Goal: Navigation & Orientation: Find specific page/section

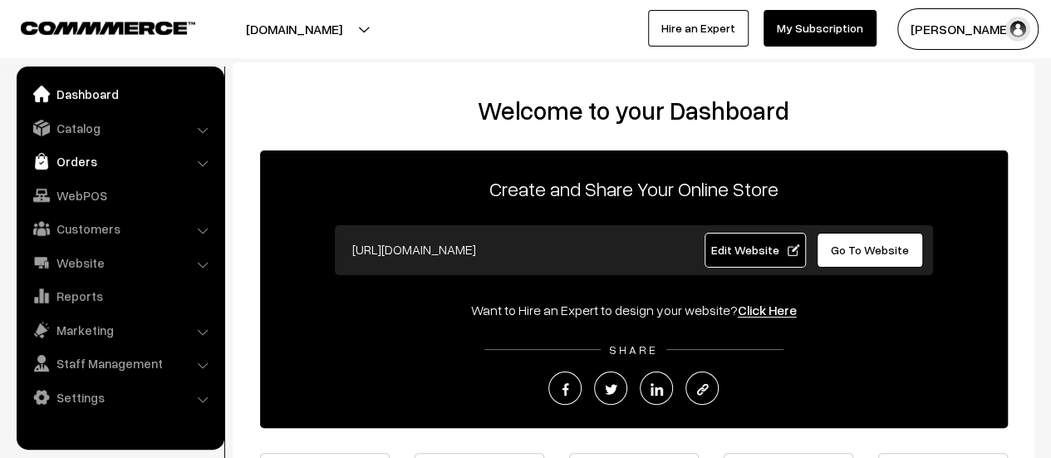
click at [65, 161] on link "Orders" at bounding box center [120, 161] width 198 height 30
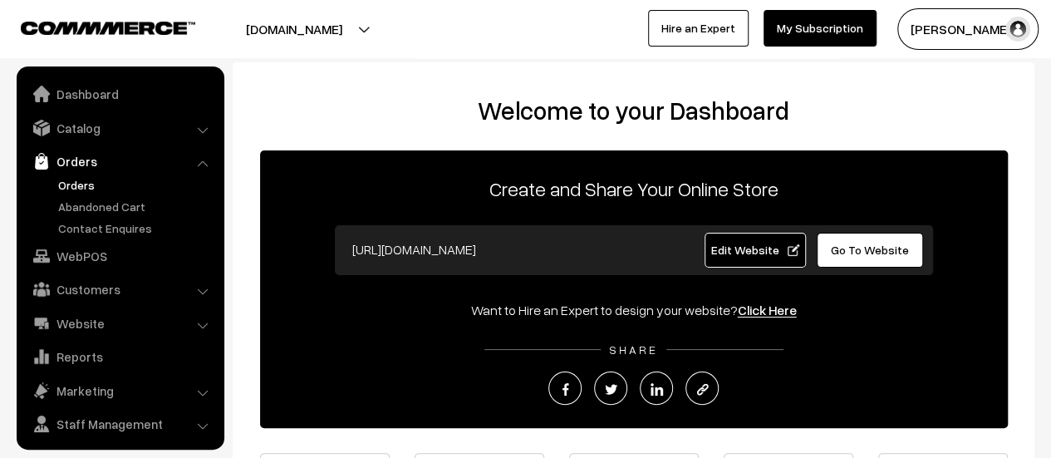
click at [70, 179] on link "Orders" at bounding box center [136, 184] width 164 height 17
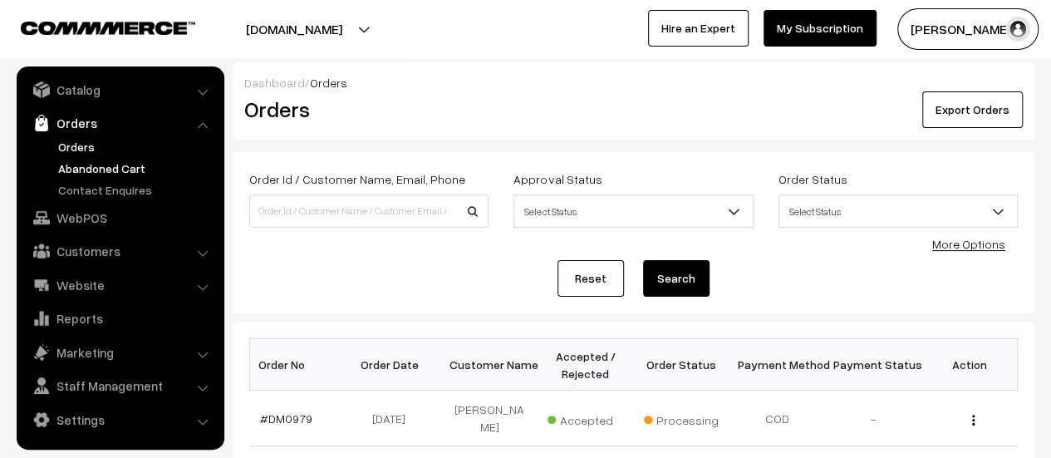
click at [75, 160] on link "Abandoned Cart" at bounding box center [136, 167] width 164 height 17
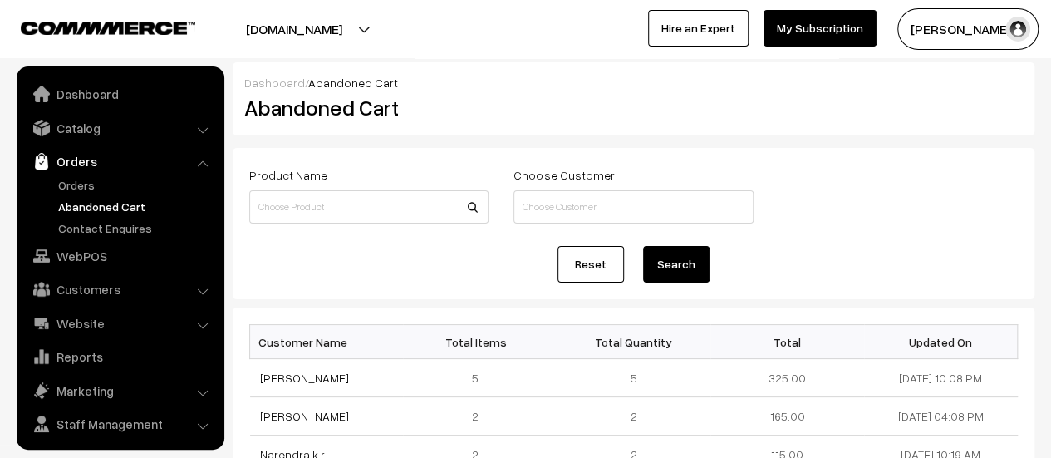
scroll to position [38, 0]
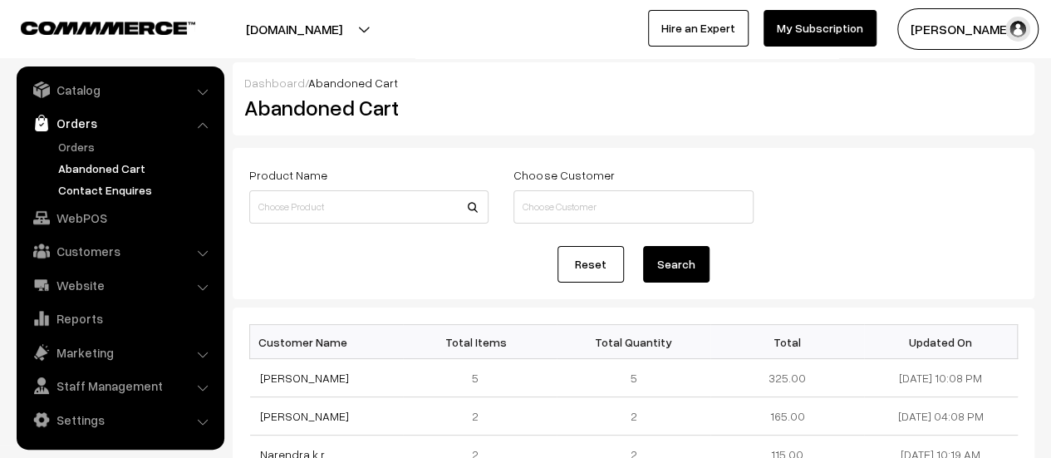
click at [86, 190] on link "Contact Enquires" at bounding box center [136, 189] width 164 height 17
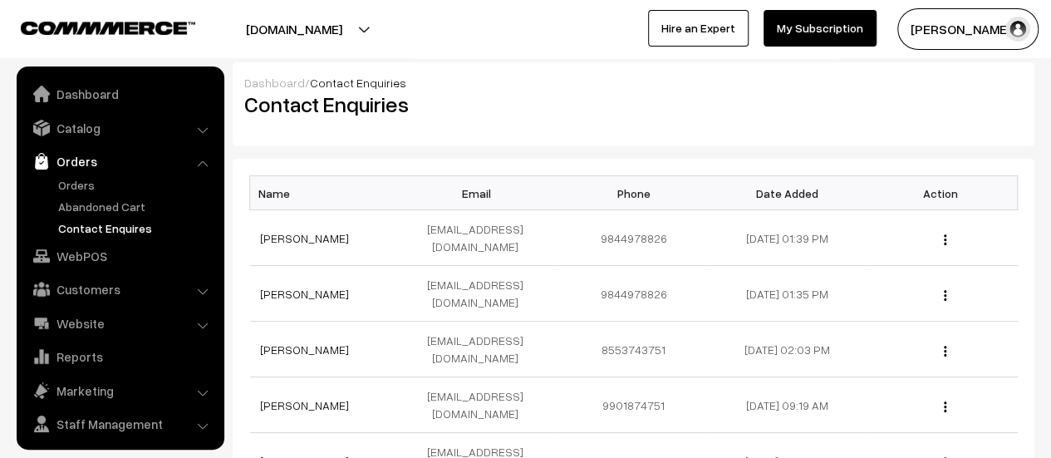
scroll to position [38, 0]
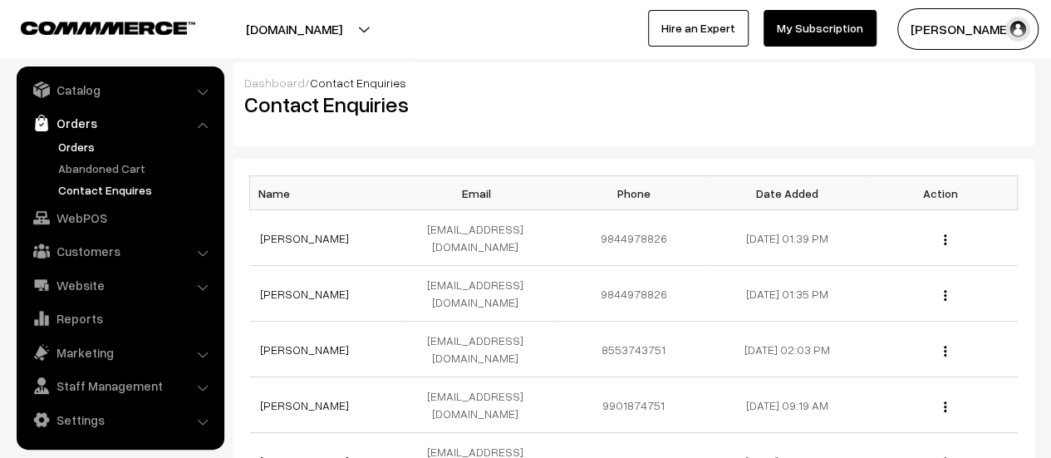
click at [74, 149] on link "Orders" at bounding box center [136, 146] width 164 height 17
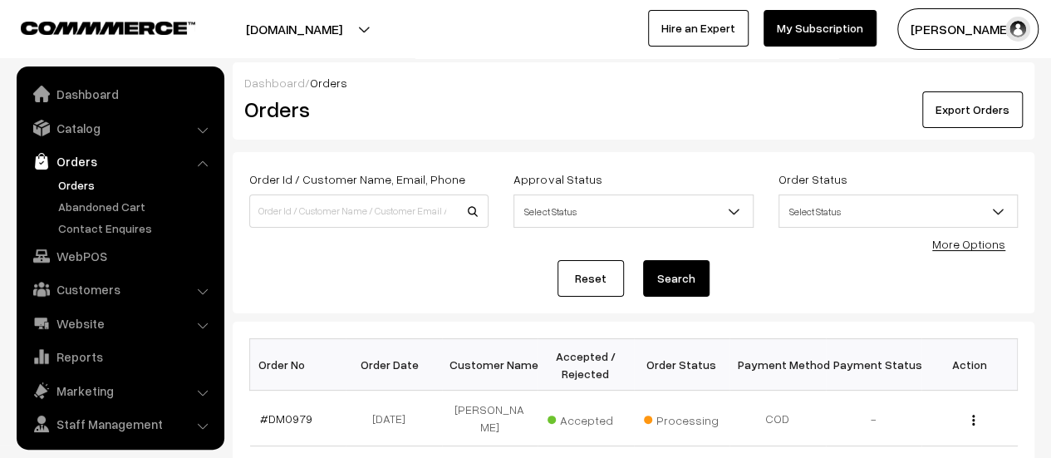
scroll to position [38, 0]
